Goal: Task Accomplishment & Management: Use online tool/utility

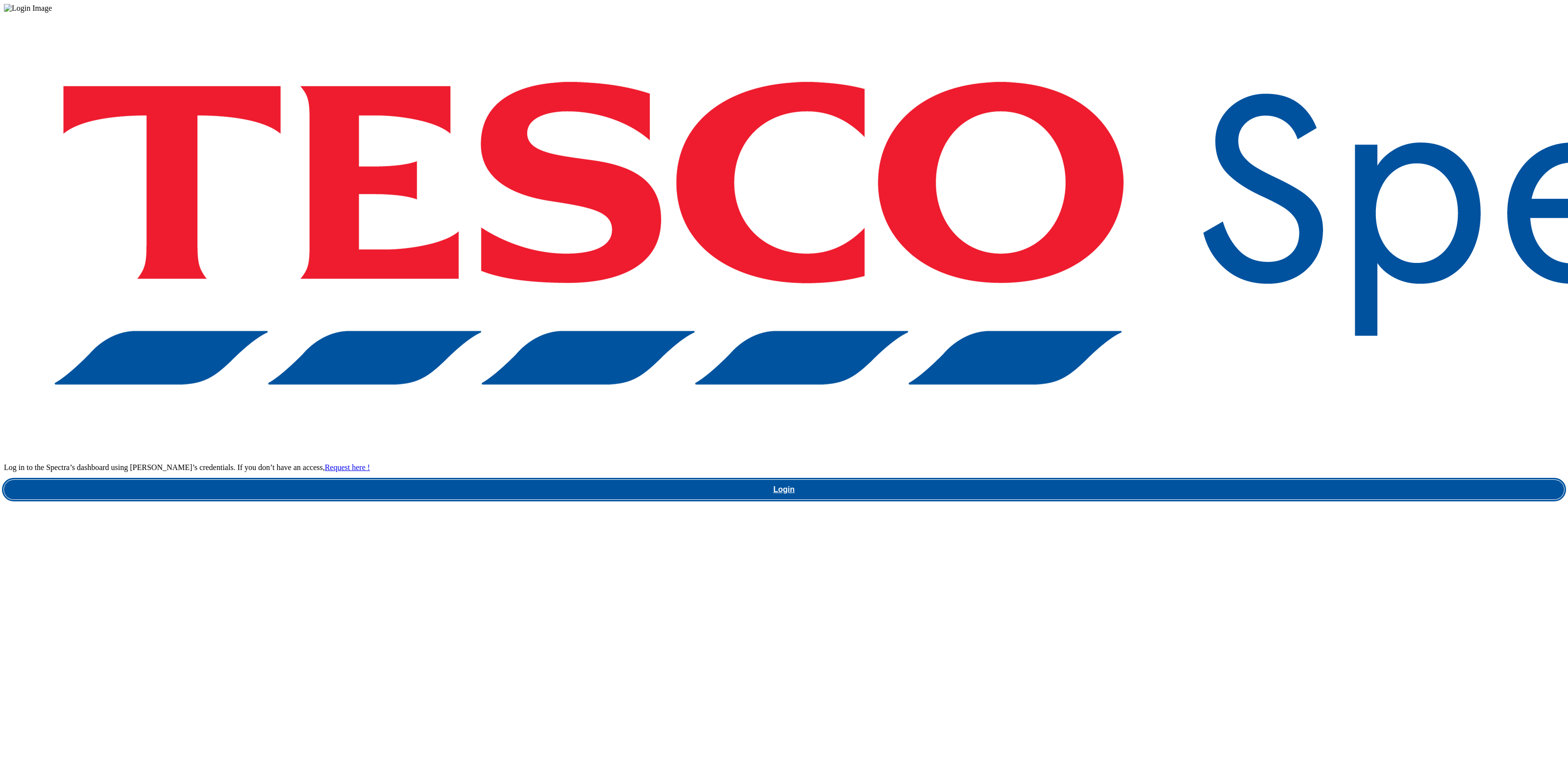
click at [1137, 480] on link "Login" at bounding box center [783, 490] width 1560 height 20
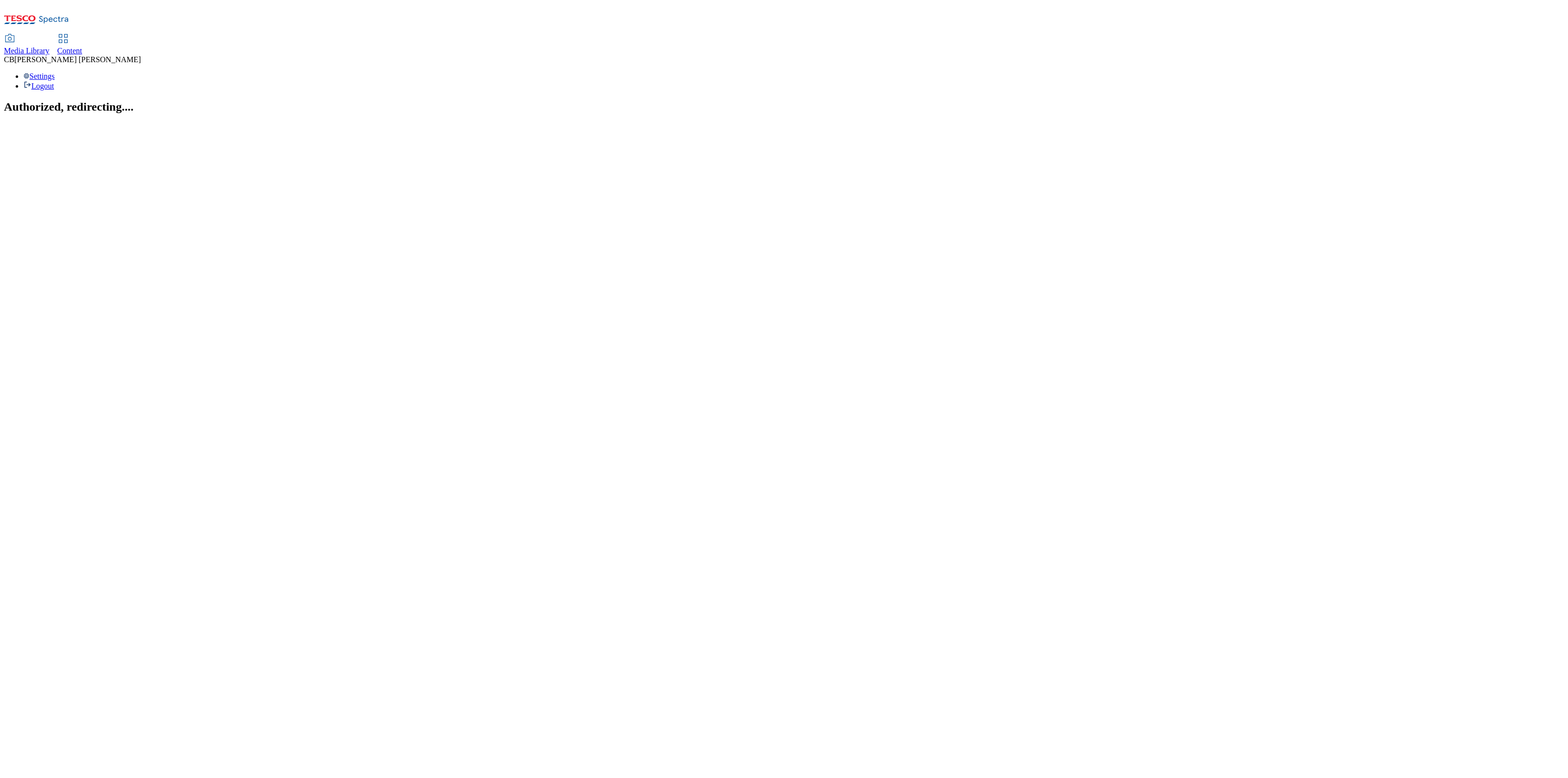
click at [50, 46] on span "Media Library" at bounding box center [27, 50] width 46 height 8
select select "flare-ghs-mktg"
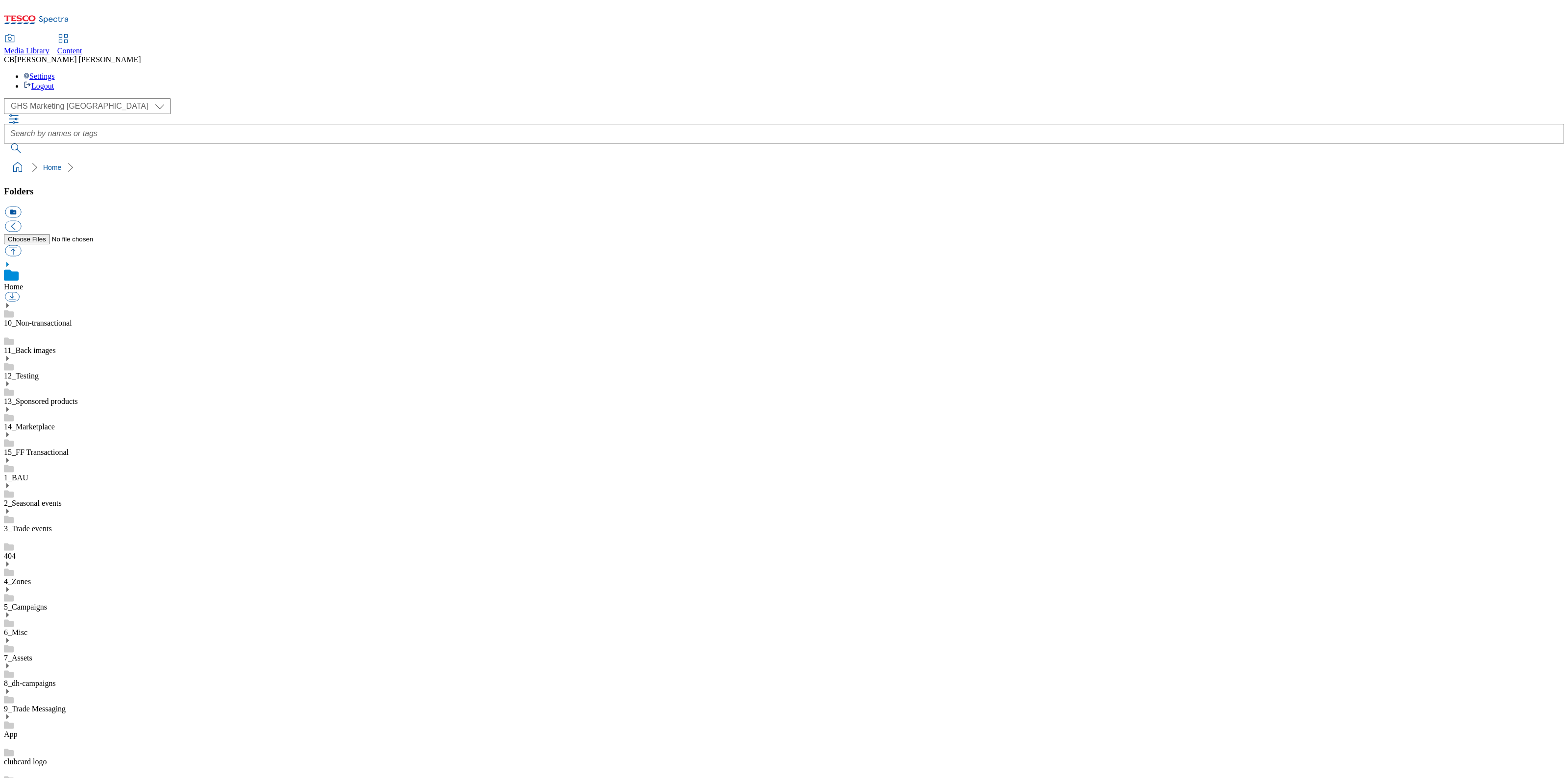
click at [56, 679] on link "8_dh-campaigns" at bounding box center [30, 683] width 52 height 8
click at [9, 653] on use at bounding box center [7, 655] width 2 height 5
click at [53, 759] on link "BuylistHeaders" at bounding box center [28, 763] width 48 height 8
click at [21, 245] on button "button" at bounding box center [13, 251] width 16 height 11
type input "C:\fakepath\1754980261118-ad541739_Nivea_Luminous_LegoBrand_H_1184x333_V1.jpg"
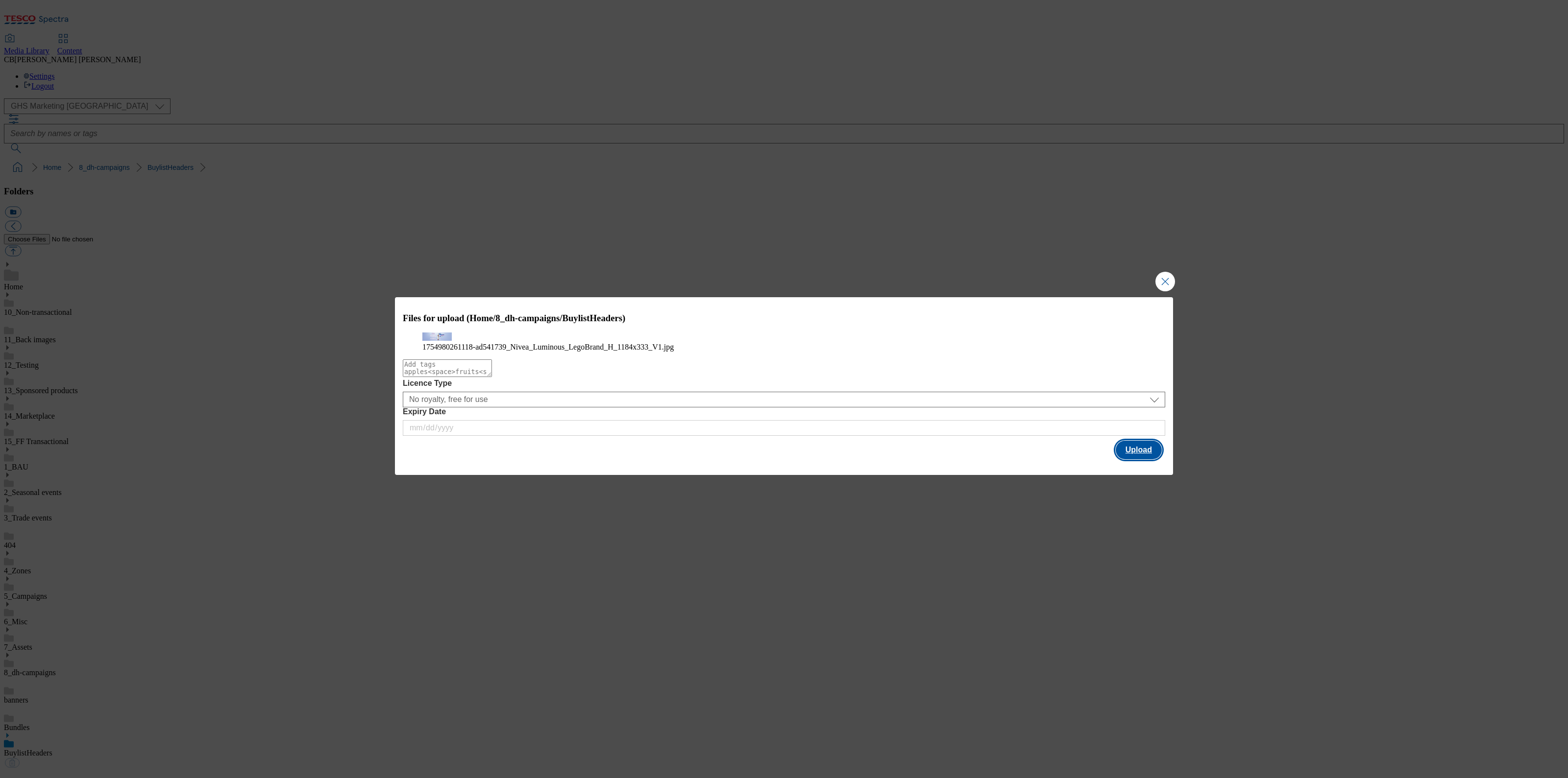
click at [1134, 459] on button "Upload" at bounding box center [1139, 450] width 46 height 19
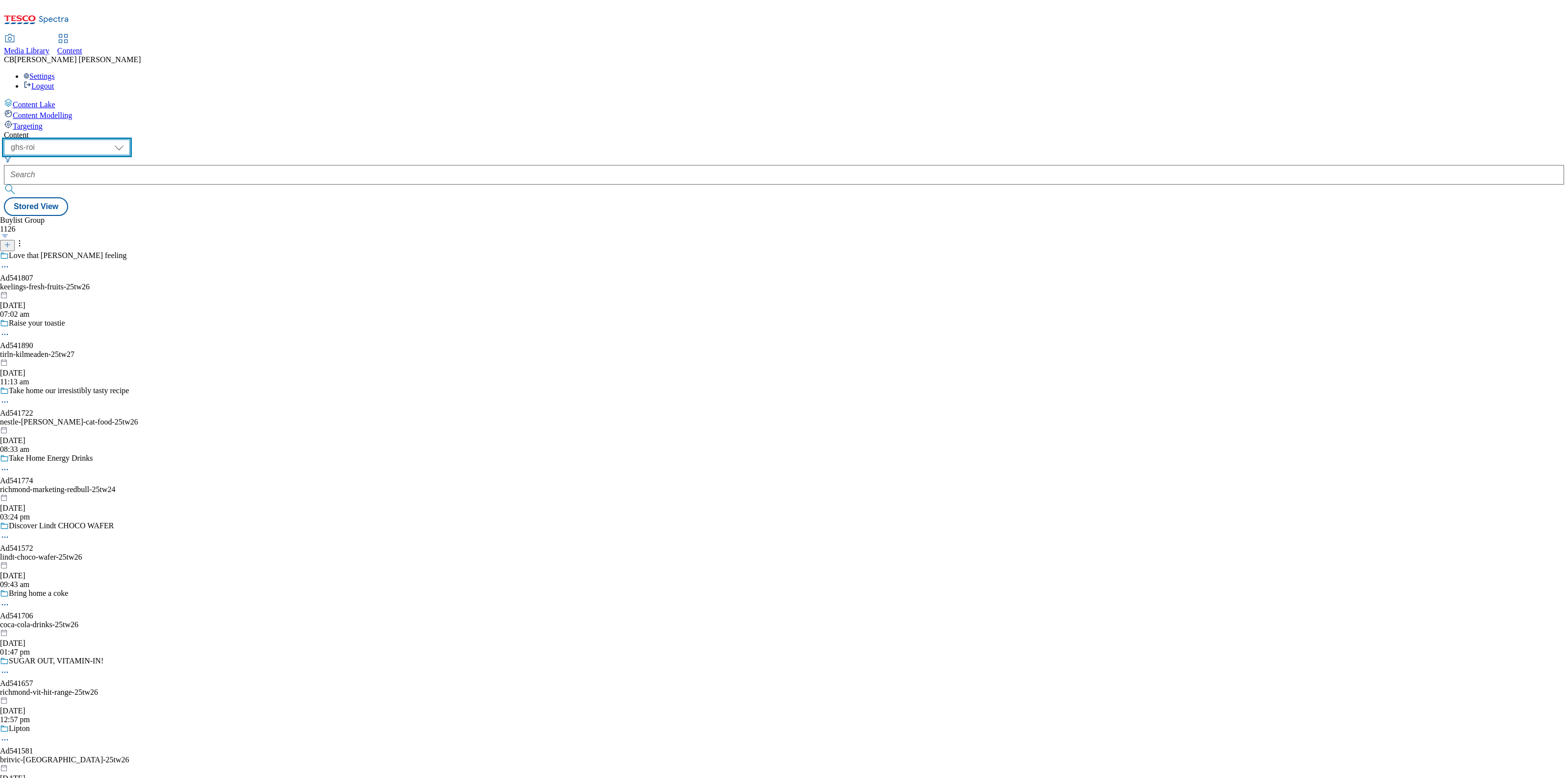
click at [130, 139] on select "ghs-roi ghs-[GEOGRAPHIC_DATA]" at bounding box center [66, 147] width 126 height 15
select select "ghs-[GEOGRAPHIC_DATA]"
click at [128, 139] on select "ghs-roi ghs-[GEOGRAPHIC_DATA]" at bounding box center [66, 147] width 126 height 15
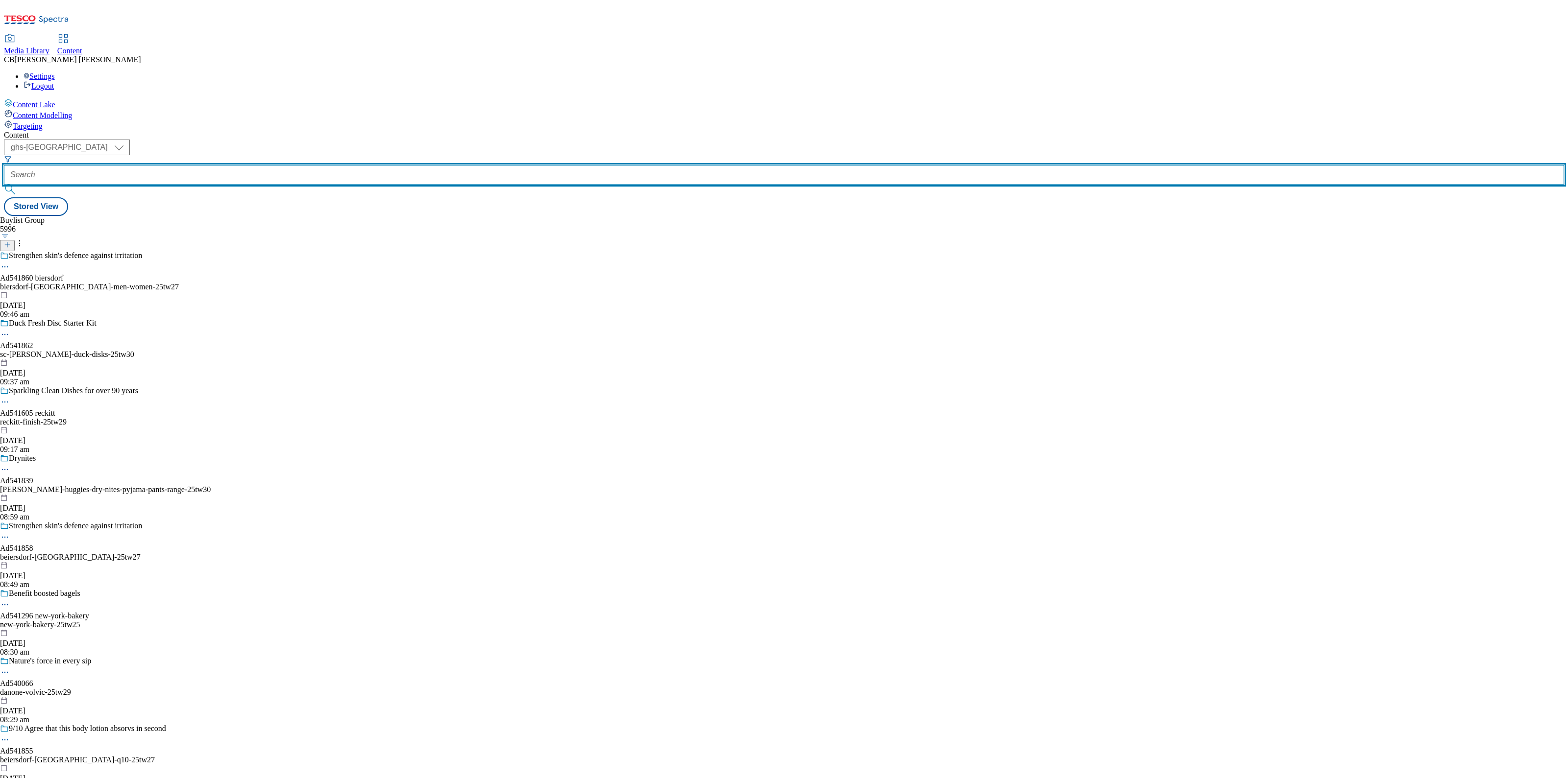
click at [236, 165] on input "text" at bounding box center [783, 175] width 1560 height 20
paste input "beiersdorf-[GEOGRAPHIC_DATA]-luminous-25tw25"
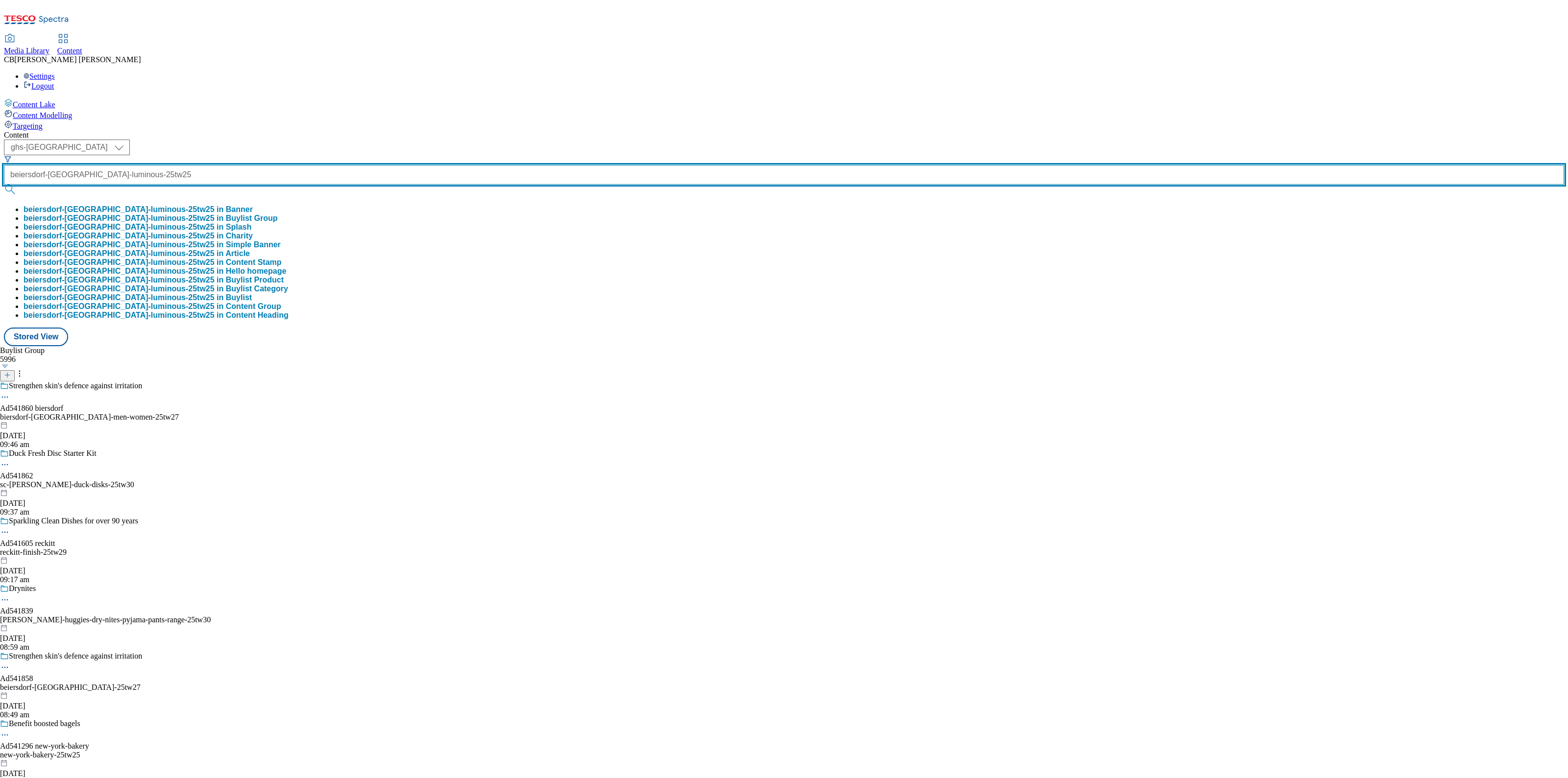
scroll to position [0, 34]
type input "beiersdorf-[GEOGRAPHIC_DATA]-luminous-25tw25"
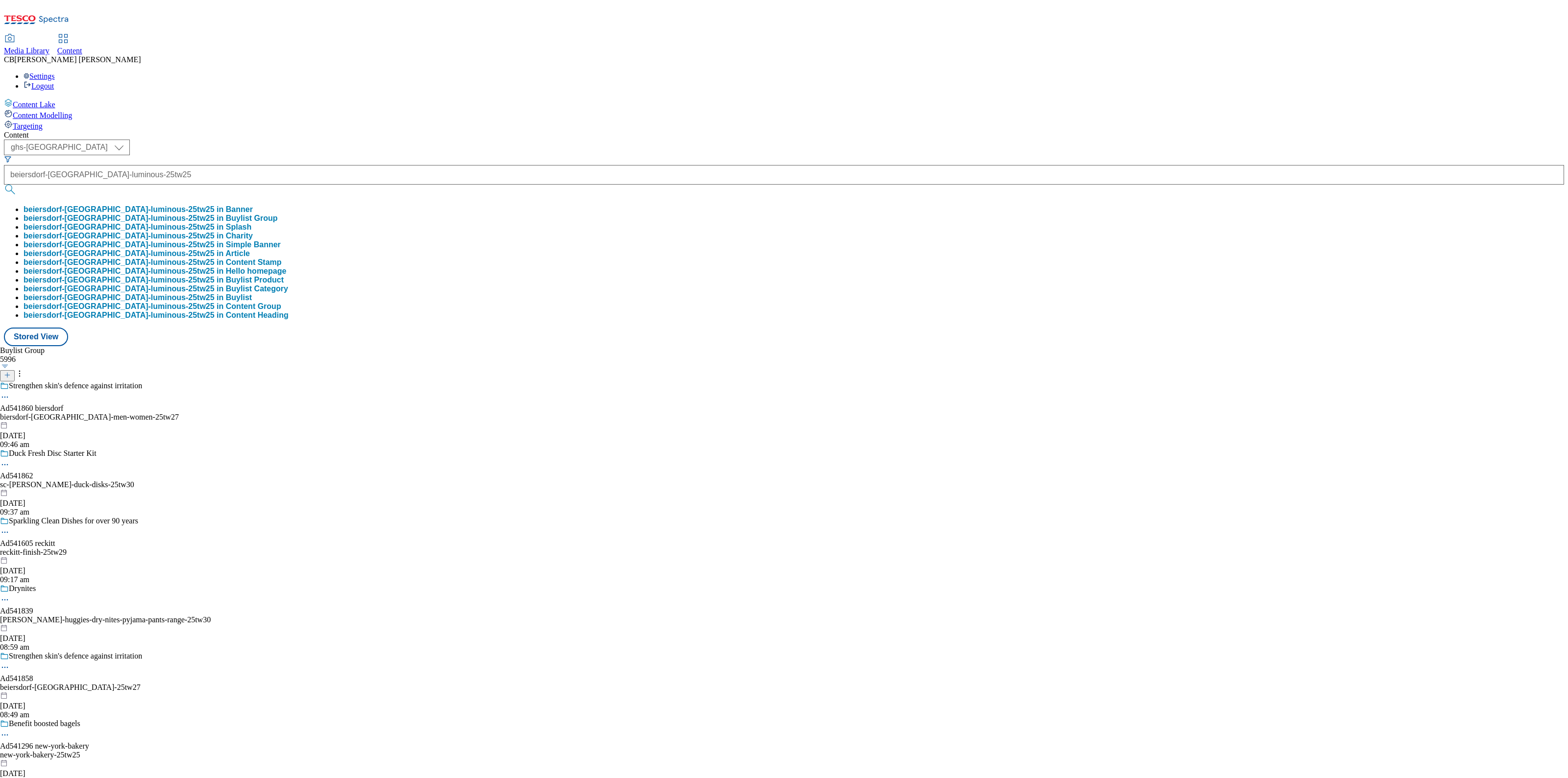
click at [266, 214] on button "beiersdorf-nivea-luminous-25tw25 in Buylist Group" at bounding box center [151, 218] width 254 height 9
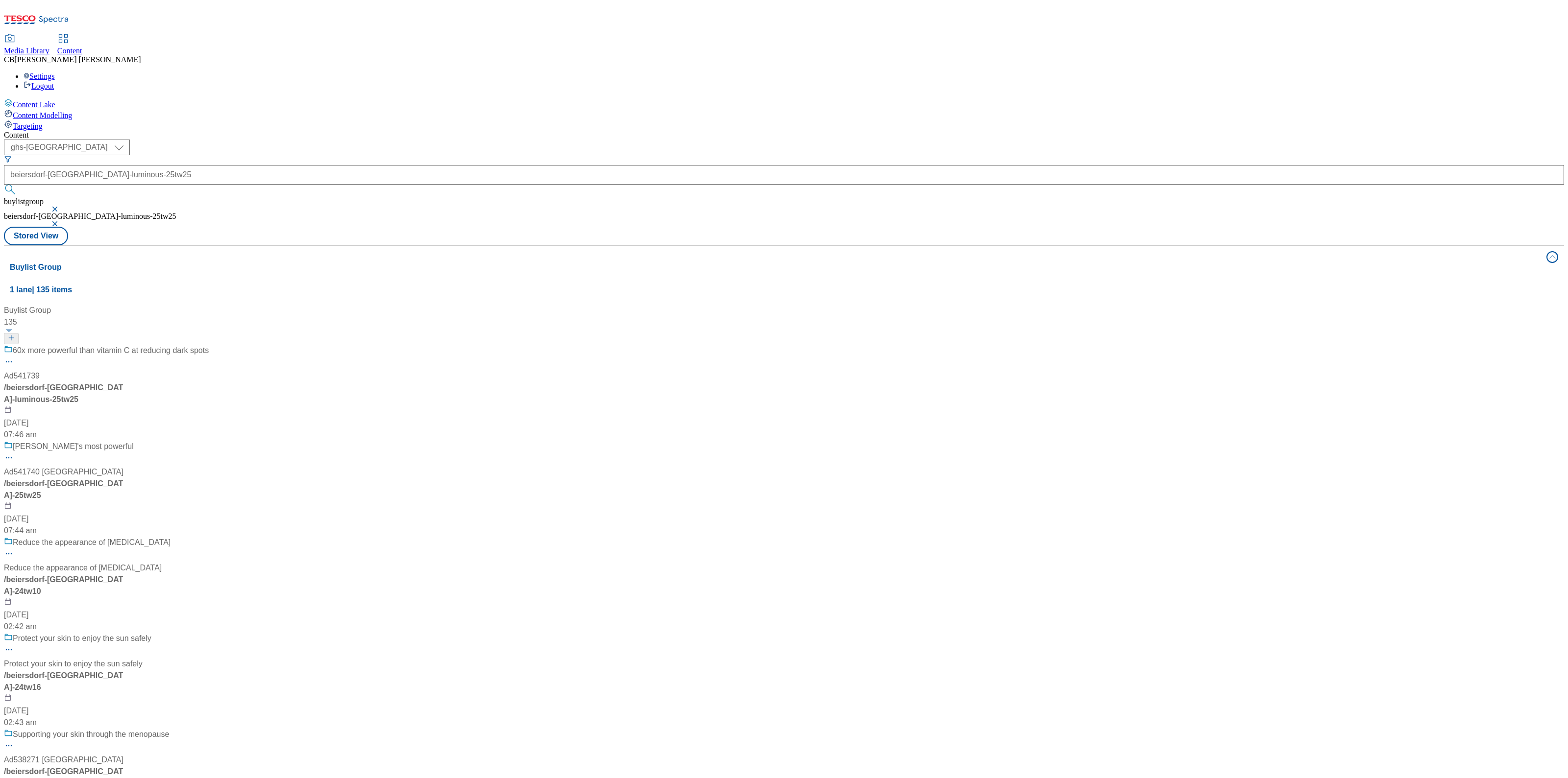
click at [209, 345] on div "60x more powerful than vitamin C at reducing dark spots Ad541739 / [GEOGRAPHIC_…" at bounding box center [106, 393] width 205 height 96
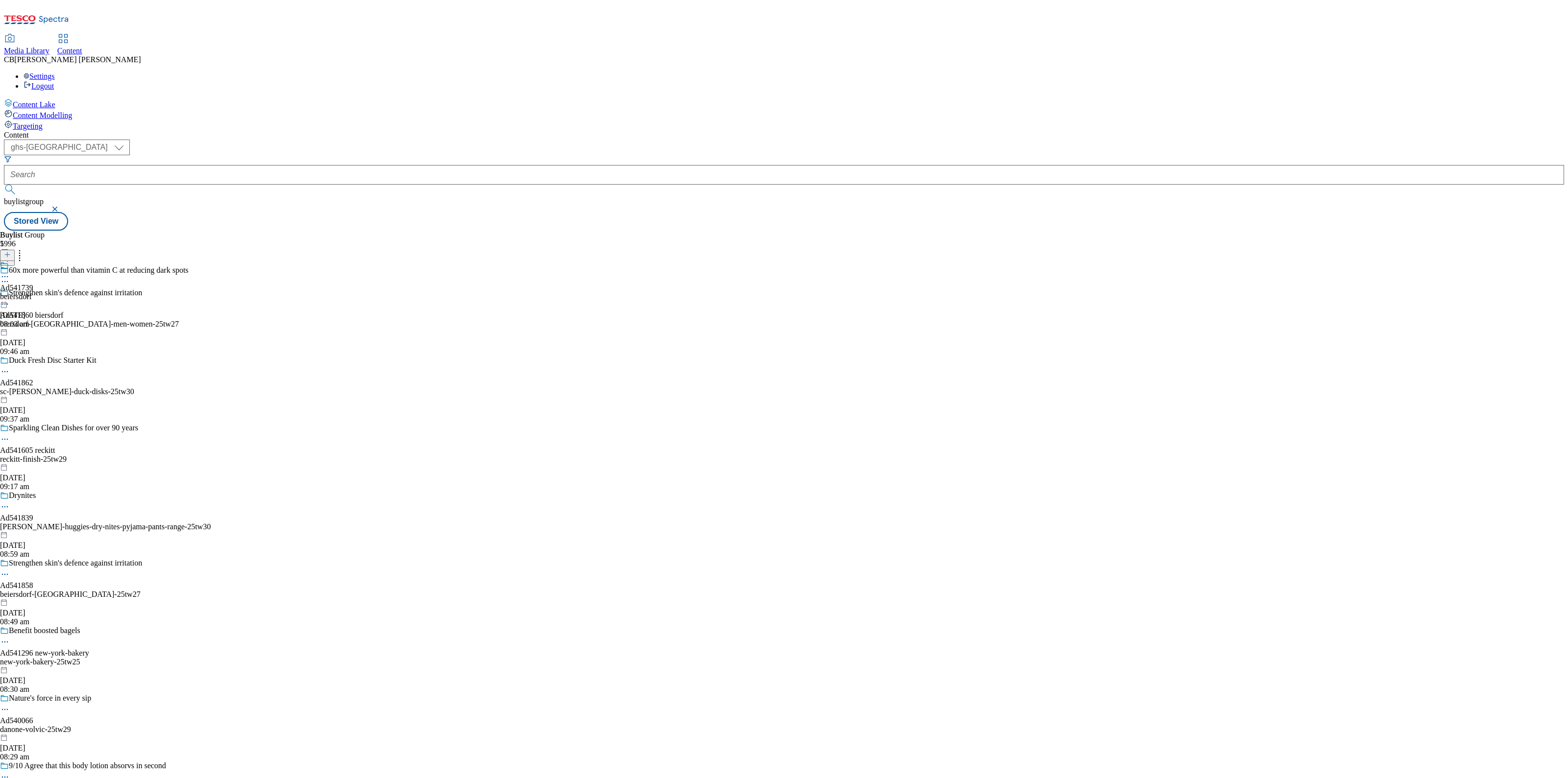
click at [10, 272] on icon at bounding box center [5, 277] width 10 height 10
click at [46, 291] on button "Edit" at bounding box center [33, 297] width 26 height 11
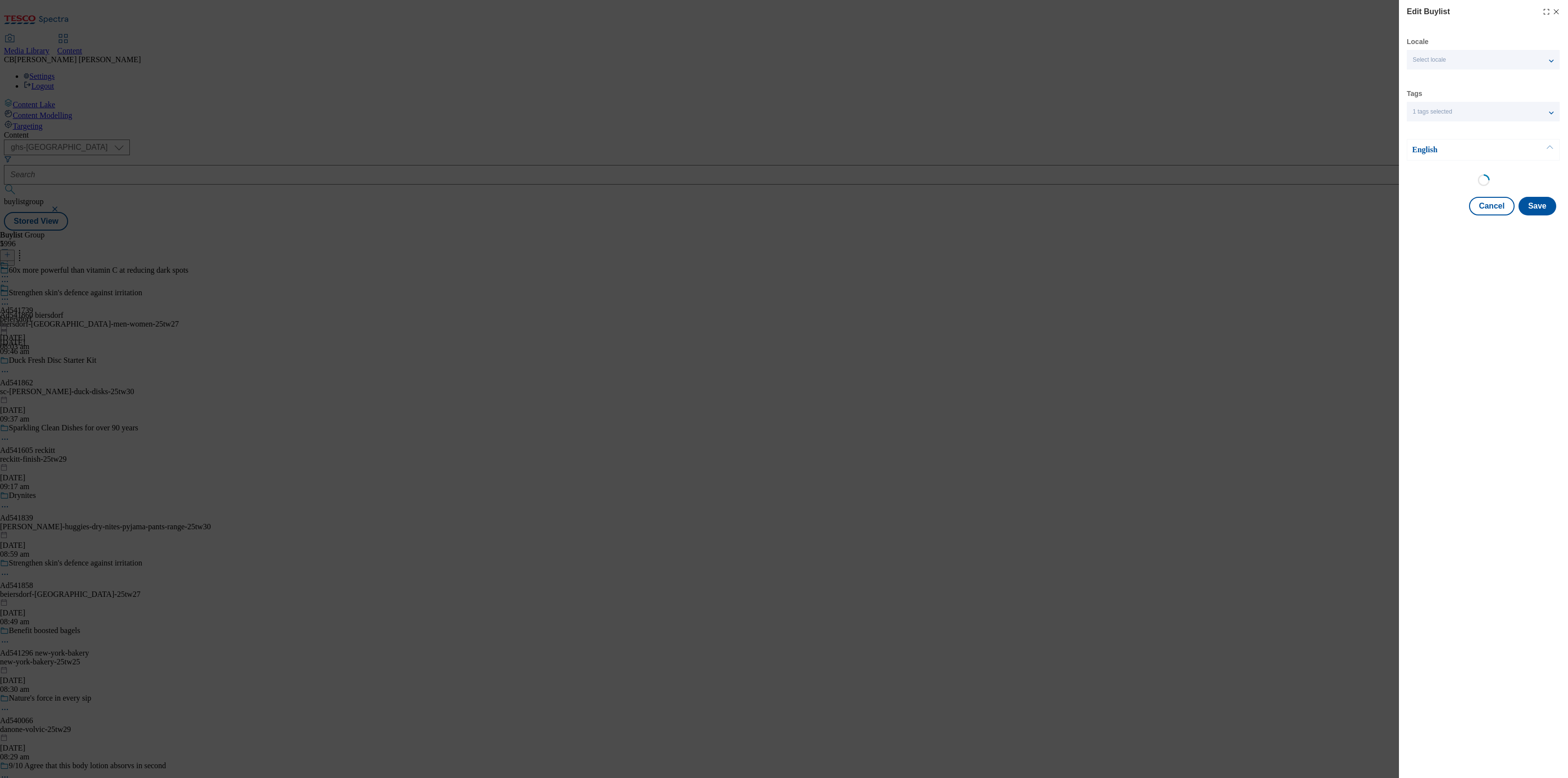
select select "tactical"
select select "supplier funded short term 1-3 weeks"
select select "dunnhumby"
select select "Banner"
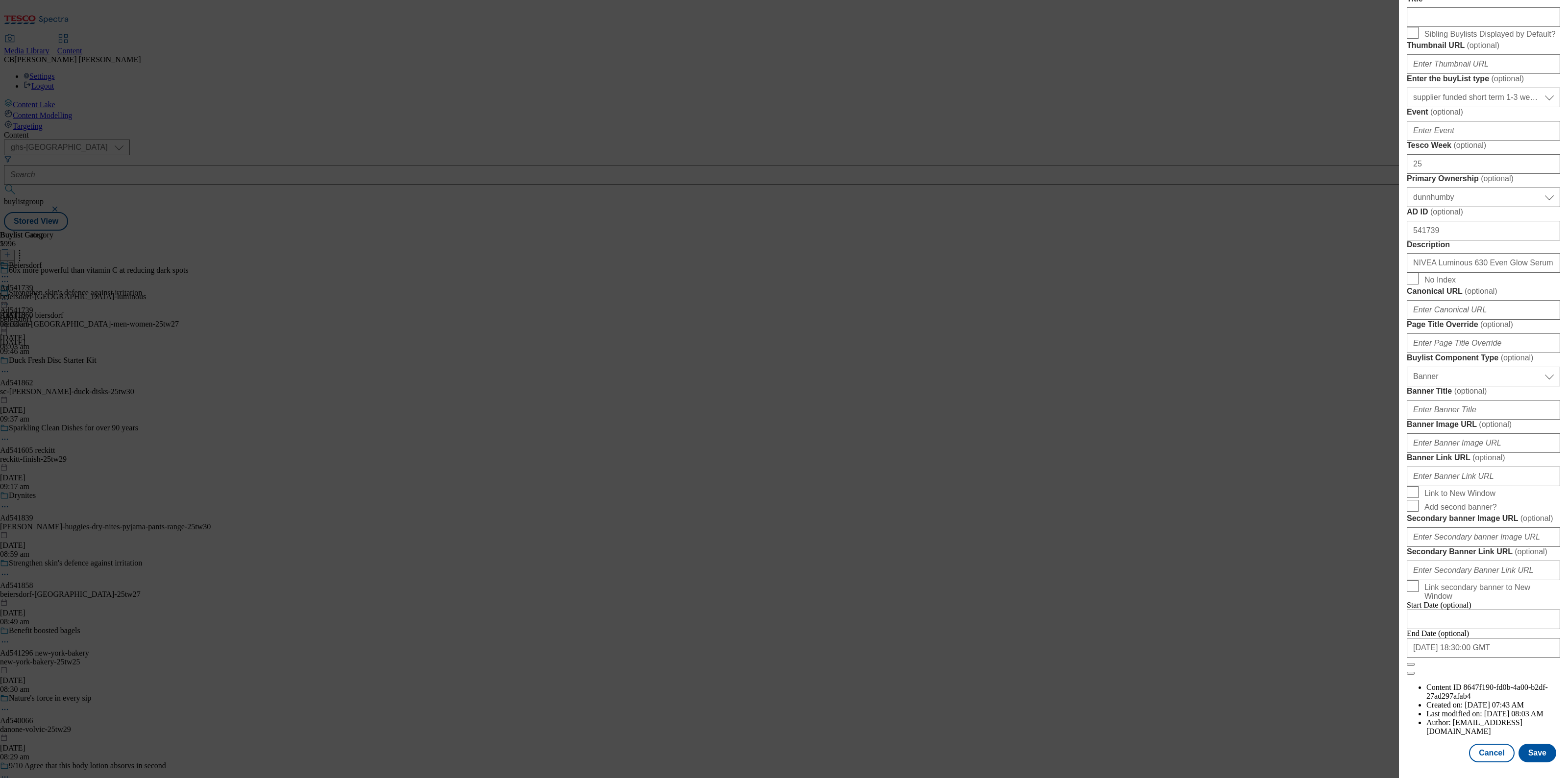
scroll to position [707, 0]
click at [1478, 434] on input "Banner Image URL ( optional )" at bounding box center [1483, 444] width 153 height 20
paste input "[URL][DOMAIN_NAME]"
type input "[URL][DOMAIN_NAME]"
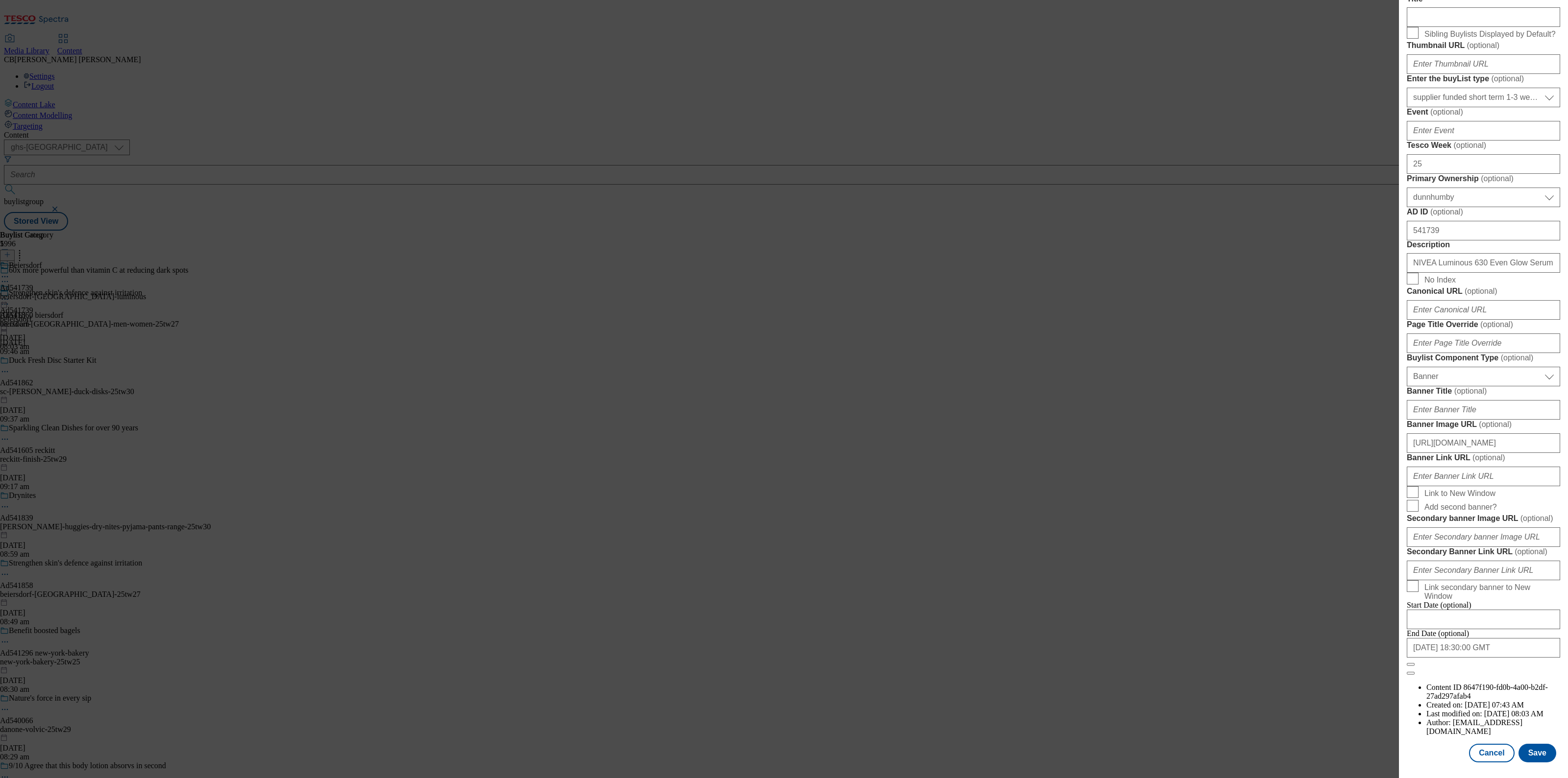
click at [1540, 348] on form "Label Ad541739 Tracking Name DH_AD541739 Friendly Name beiersdorf Buylist Lifes…" at bounding box center [1483, 270] width 153 height 810
click at [1530, 744] on button "Save" at bounding box center [1537, 753] width 38 height 19
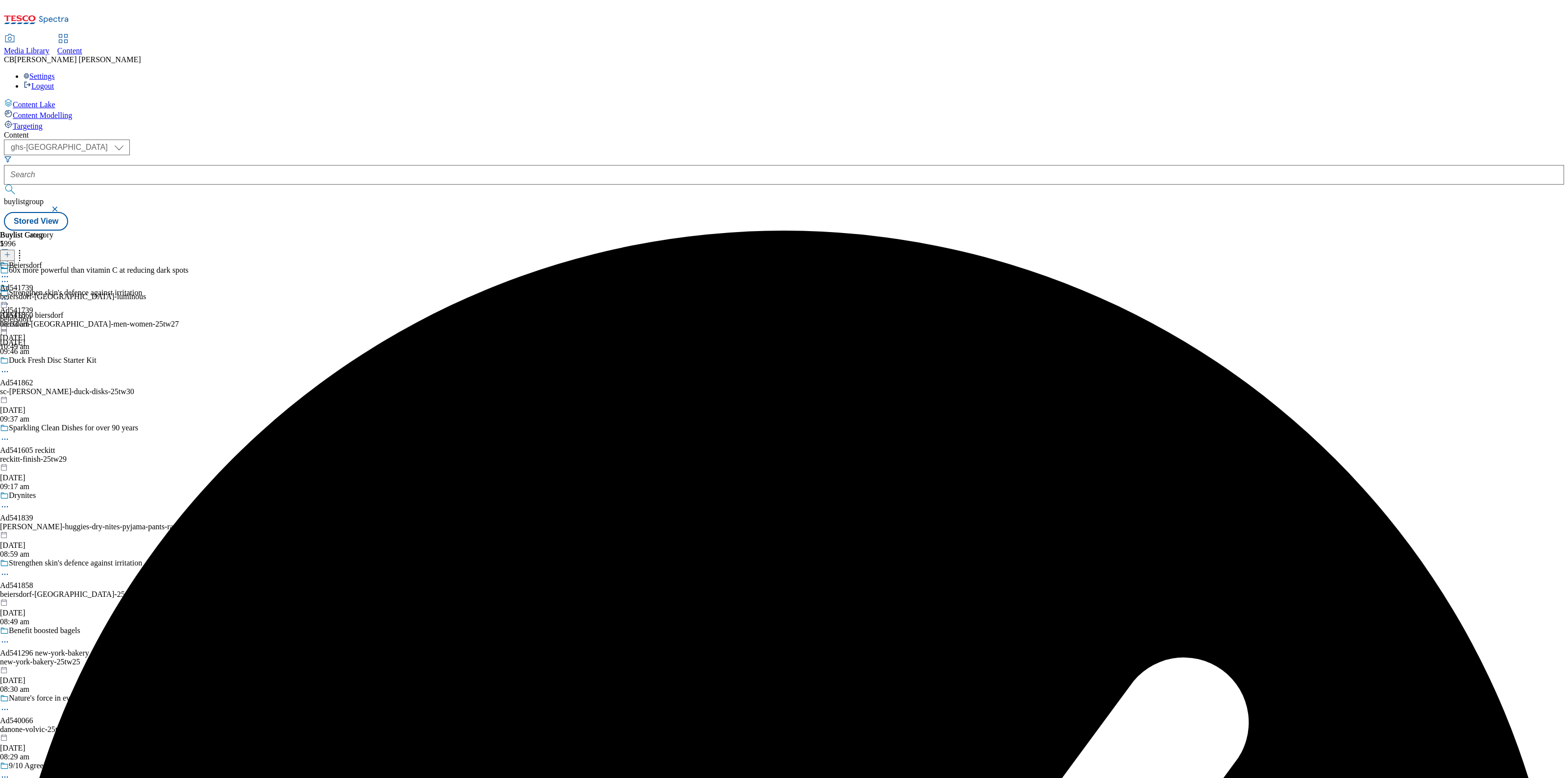
click at [10, 294] on icon at bounding box center [5, 299] width 10 height 10
click at [57, 359] on button "Preview" at bounding box center [38, 364] width 38 height 11
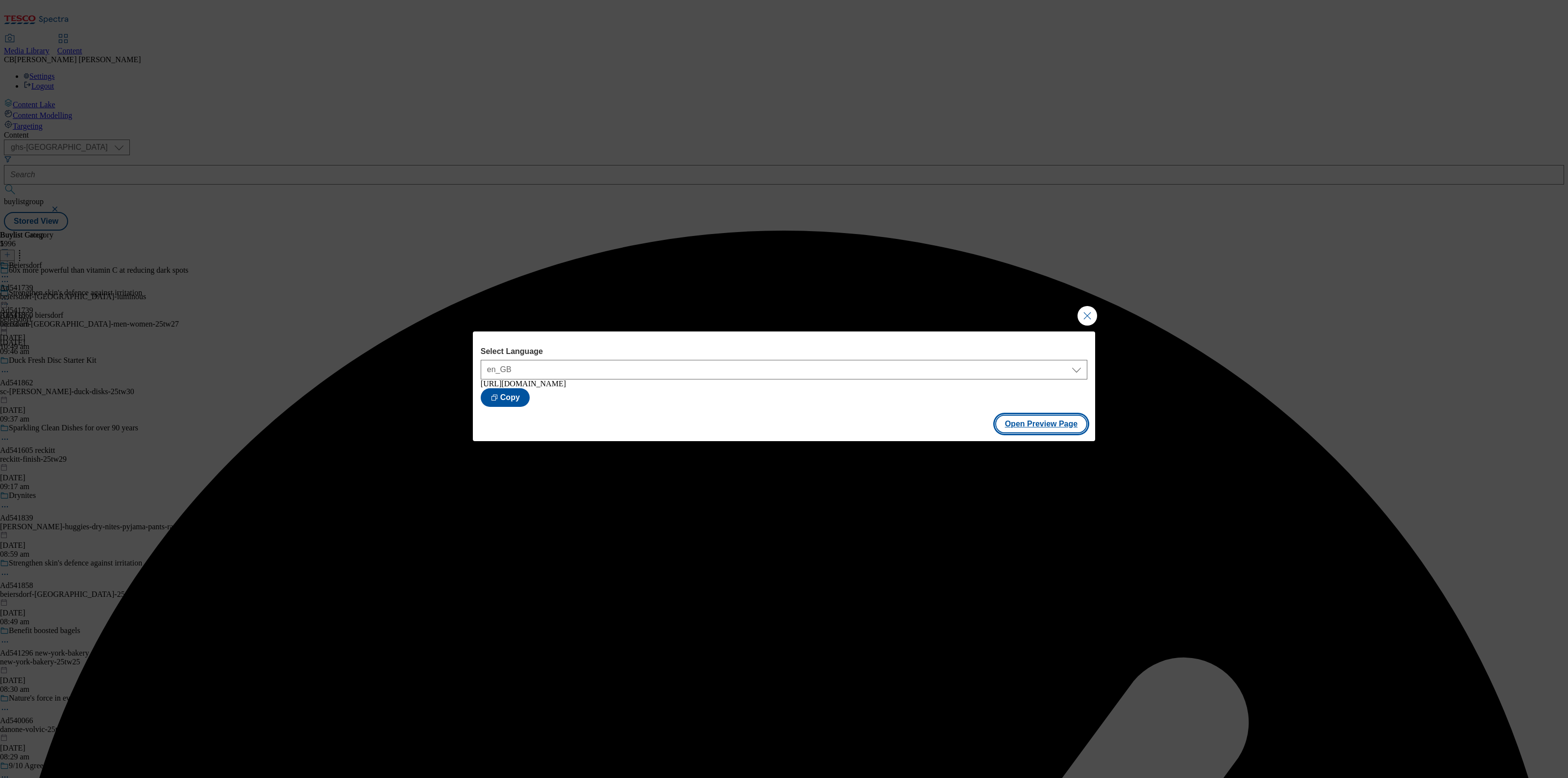
click at [1054, 431] on button "Open Preview Page" at bounding box center [1041, 424] width 92 height 19
click at [1090, 315] on button "Close Modal" at bounding box center [1087, 316] width 20 height 20
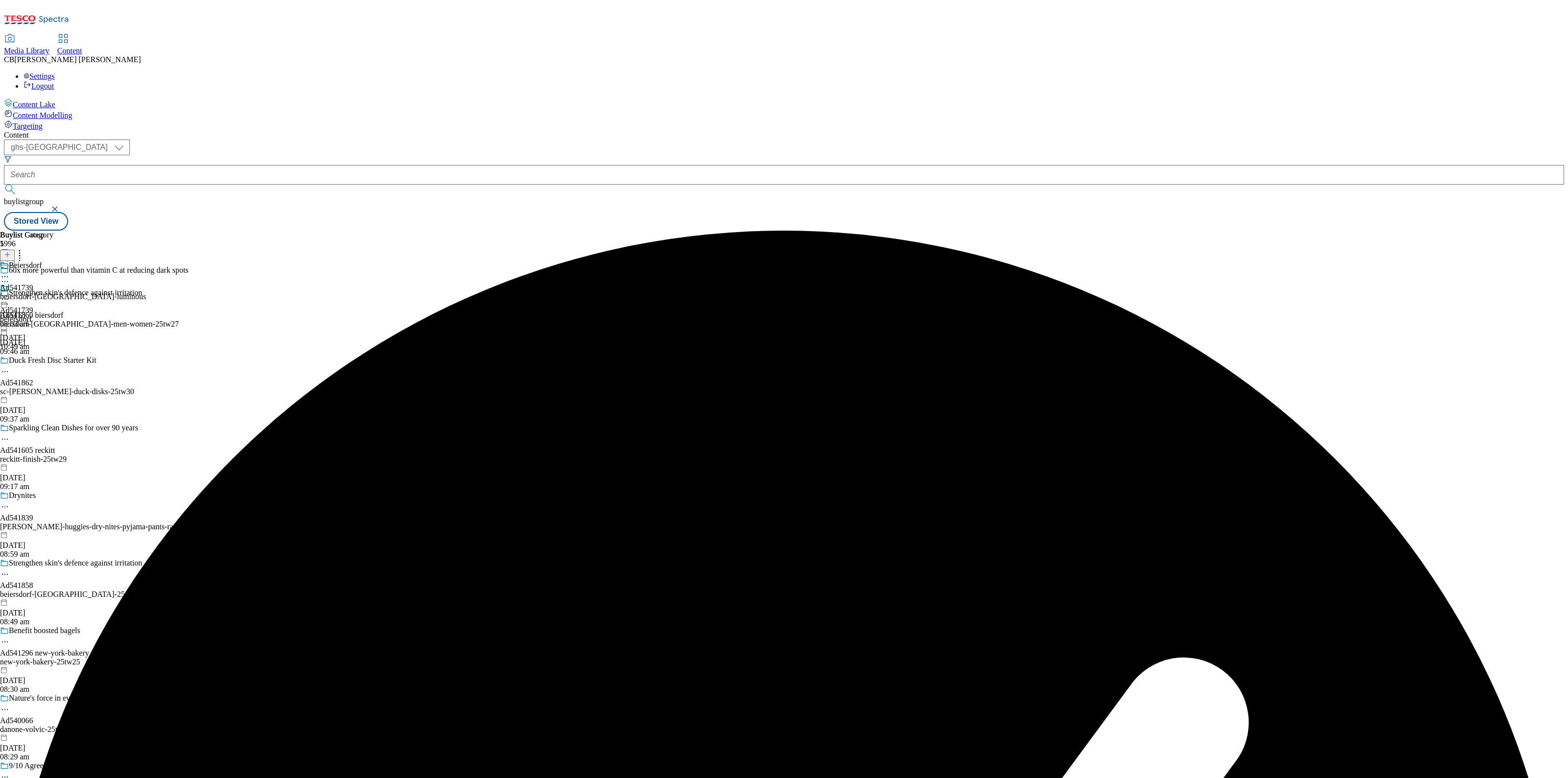
click at [10, 294] on icon at bounding box center [5, 299] width 10 height 10
click at [52, 395] on span "Publish" at bounding box center [41, 399] width 22 height 7
